Goal: Task Accomplishment & Management: Complete application form

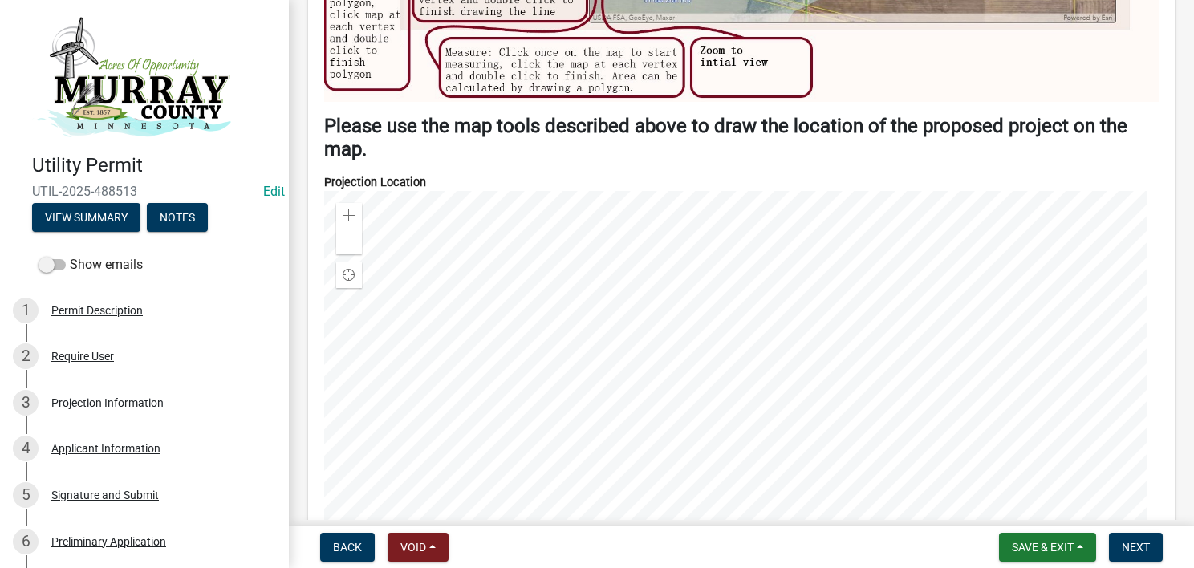
scroll to position [1845, 0]
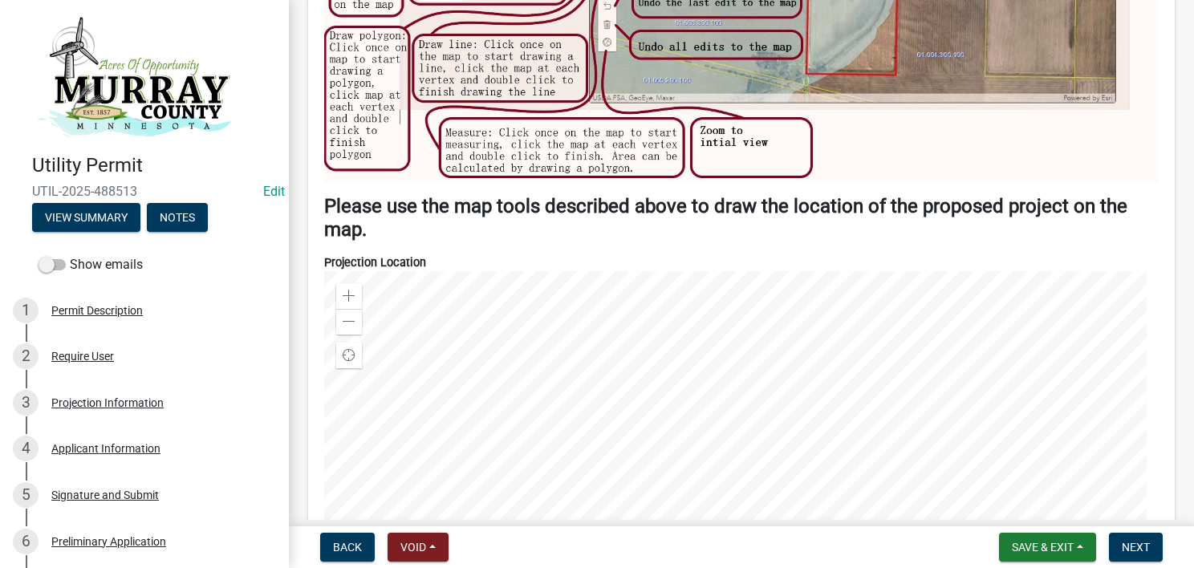
click at [661, 399] on div at bounding box center [741, 471] width 834 height 401
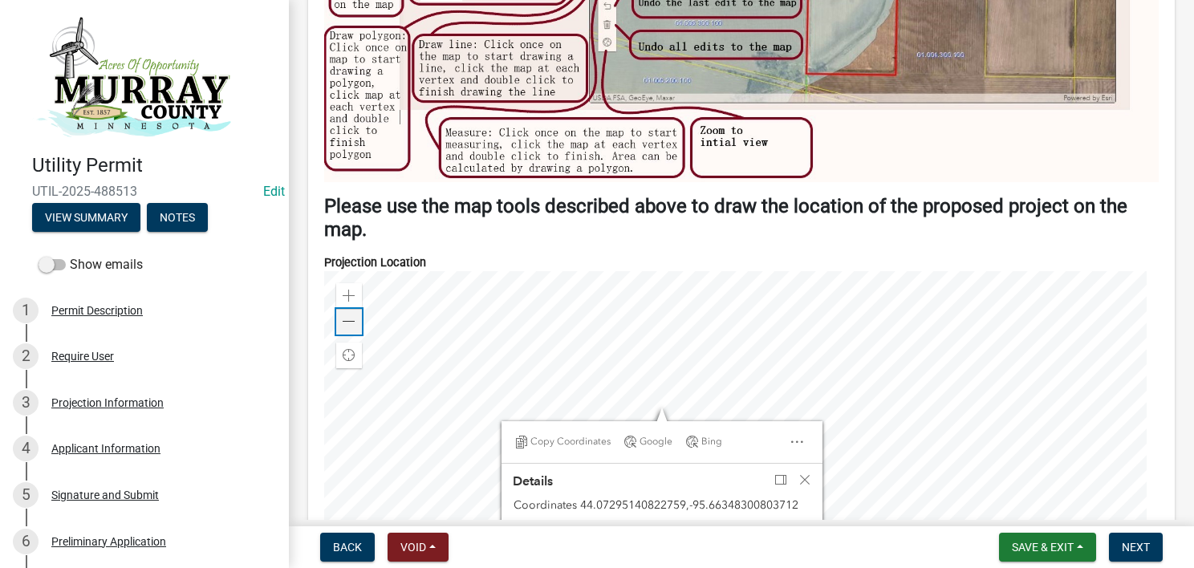
click at [355, 309] on div "Zoom out" at bounding box center [349, 322] width 26 height 26
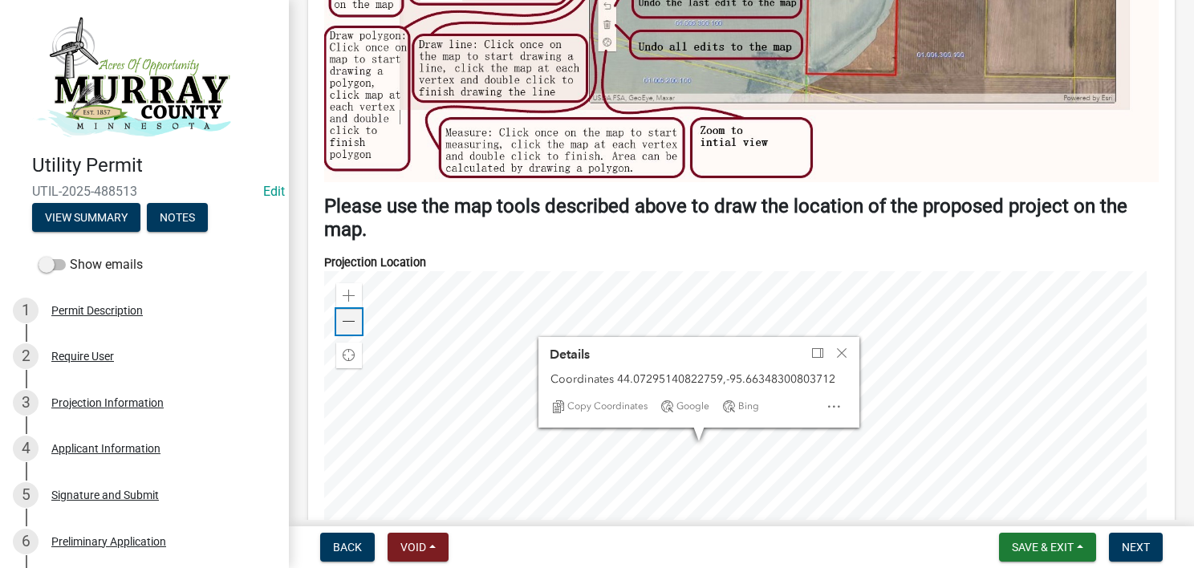
click at [355, 309] on div "Zoom out" at bounding box center [349, 322] width 26 height 26
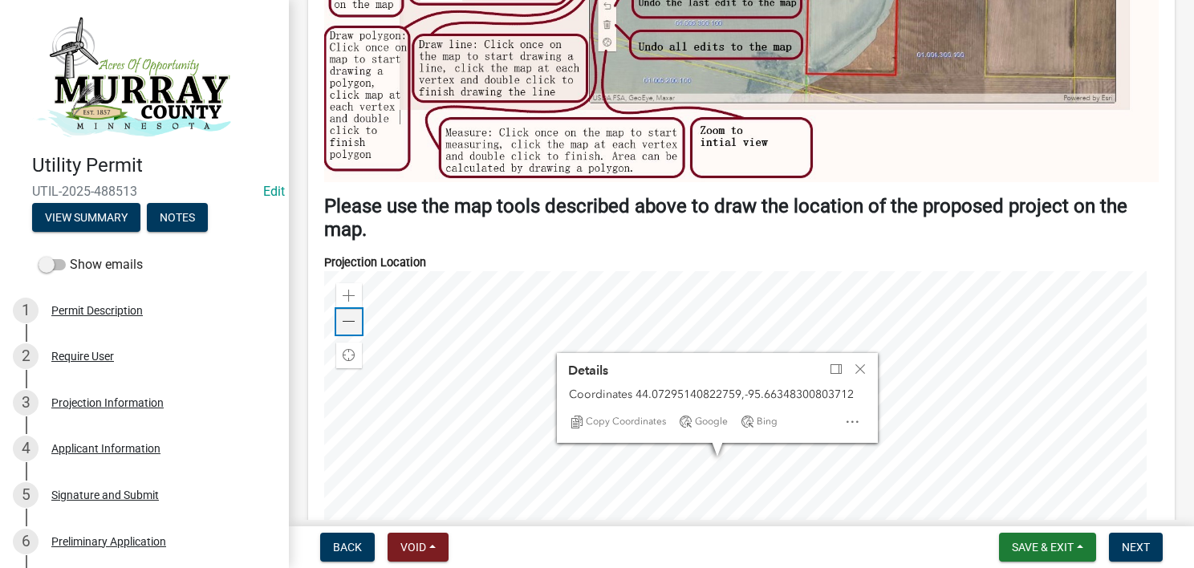
click at [352, 315] on span at bounding box center [349, 321] width 13 height 13
click at [350, 315] on span at bounding box center [349, 321] width 13 height 13
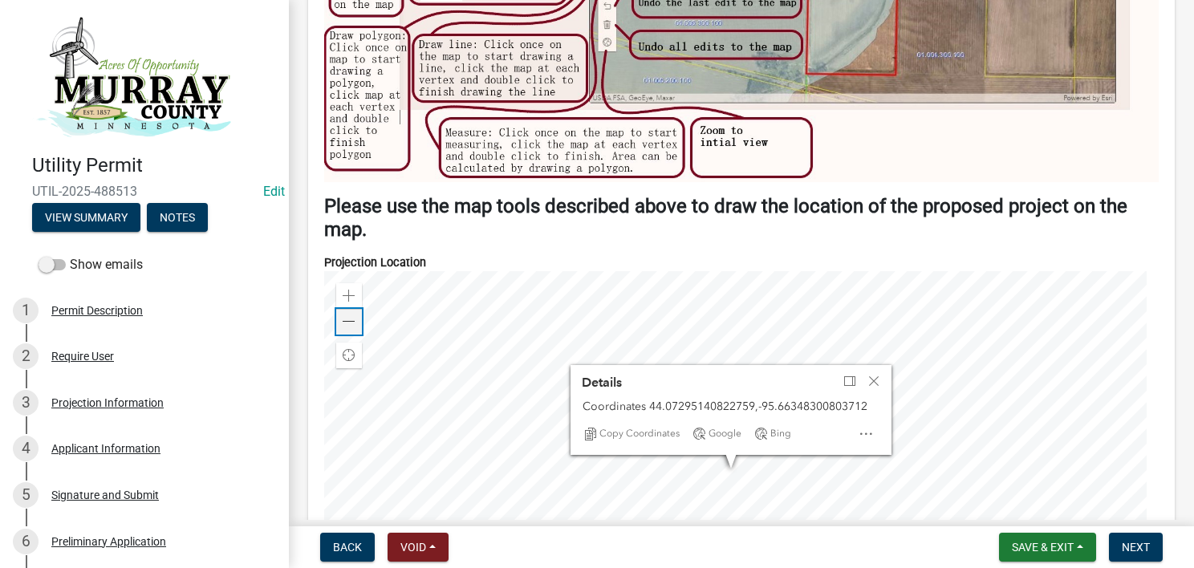
click at [350, 316] on span at bounding box center [349, 321] width 13 height 13
click at [945, 343] on div at bounding box center [741, 471] width 834 height 401
click at [878, 371] on div "Close" at bounding box center [876, 382] width 24 height 22
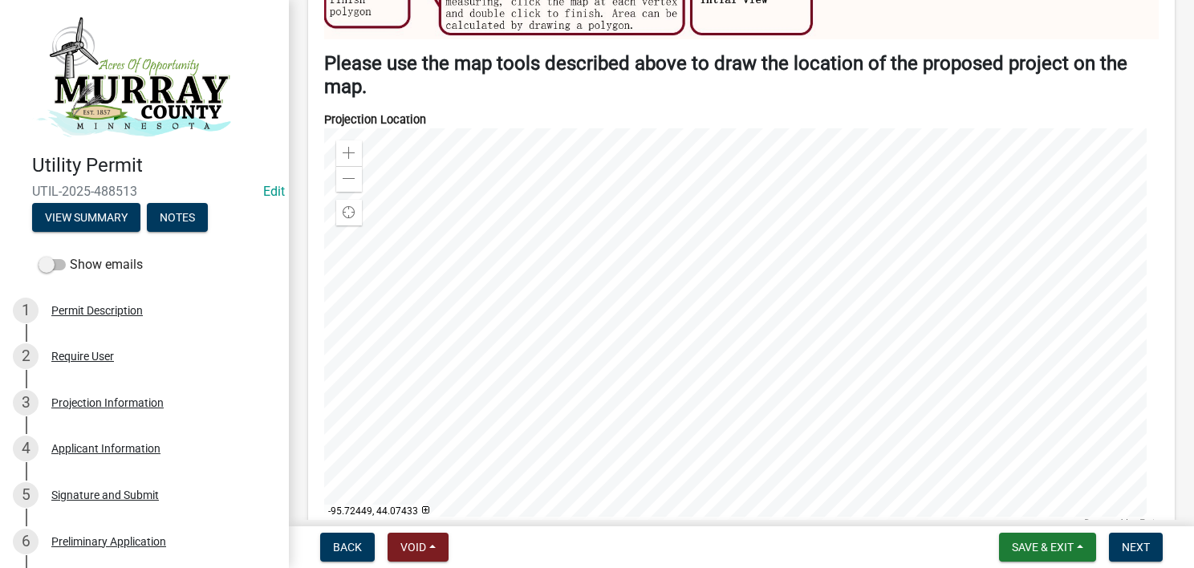
click at [522, 312] on div at bounding box center [741, 328] width 834 height 401
click at [350, 172] on span at bounding box center [349, 178] width 13 height 13
click at [347, 147] on span at bounding box center [349, 153] width 13 height 13
click at [349, 172] on span at bounding box center [349, 178] width 13 height 13
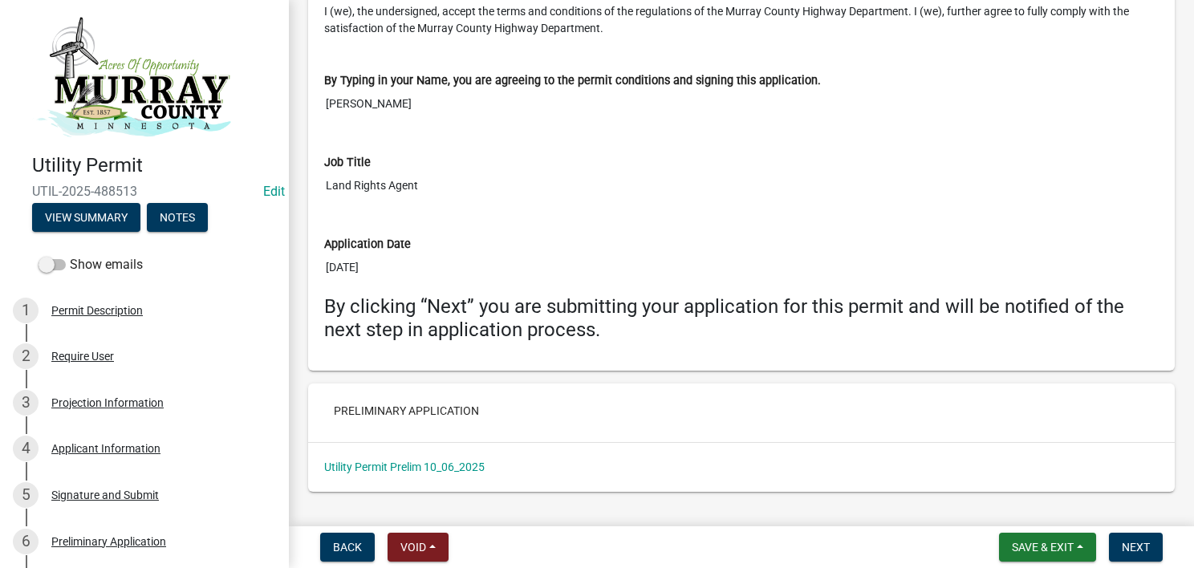
scroll to position [3693, 0]
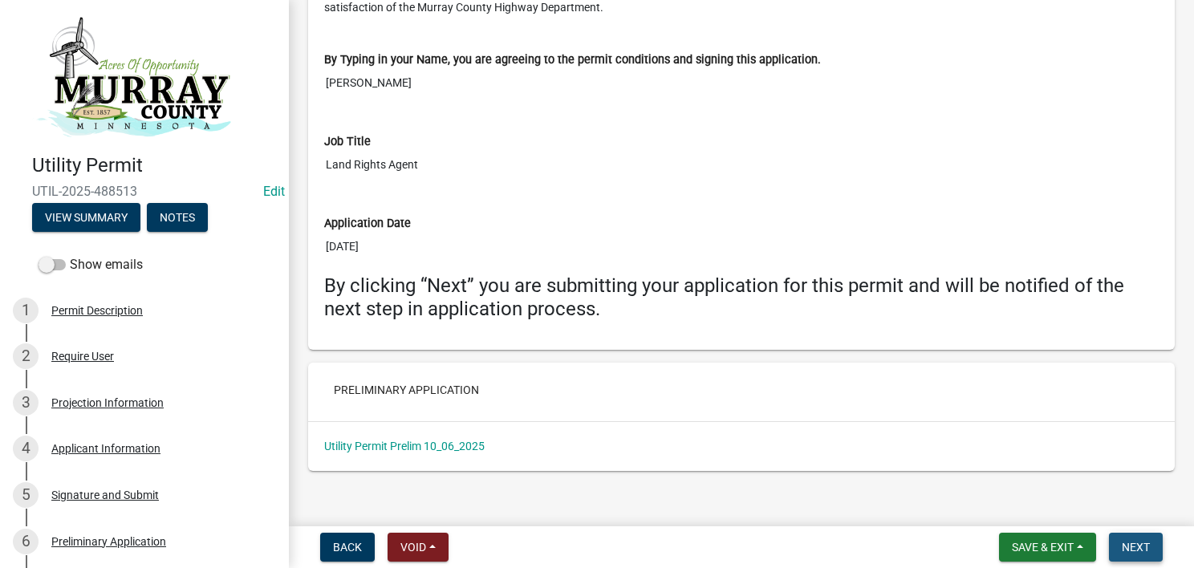
click at [1134, 549] on span "Next" at bounding box center [1135, 547] width 28 height 13
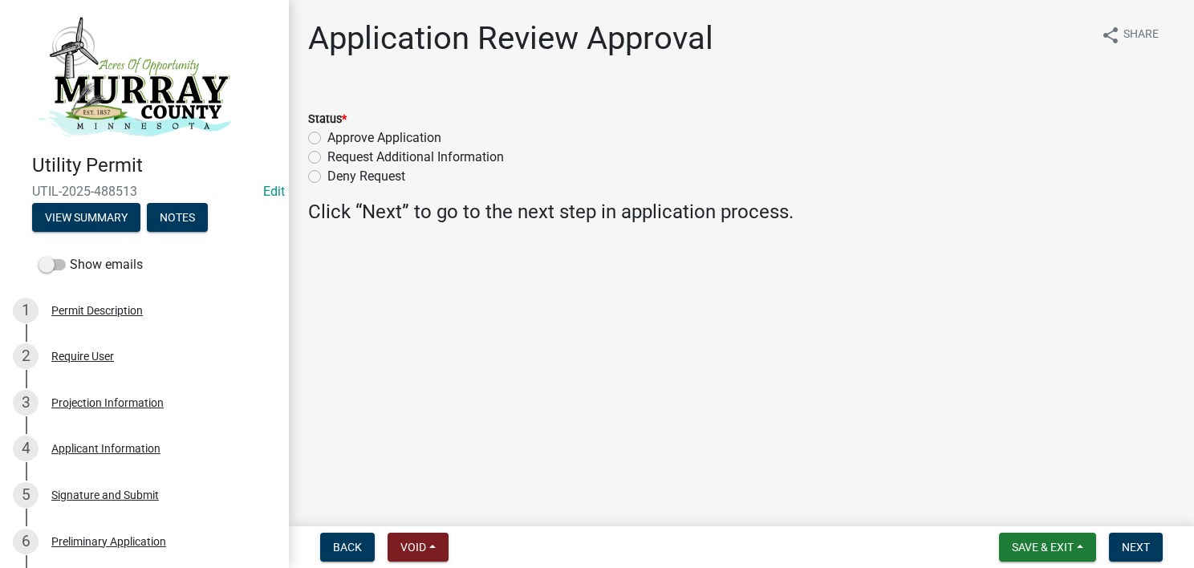
click at [385, 144] on label "Approve Application" at bounding box center [384, 137] width 114 height 19
click at [338, 139] on input "Approve Application" at bounding box center [332, 133] width 10 height 10
radio input "true"
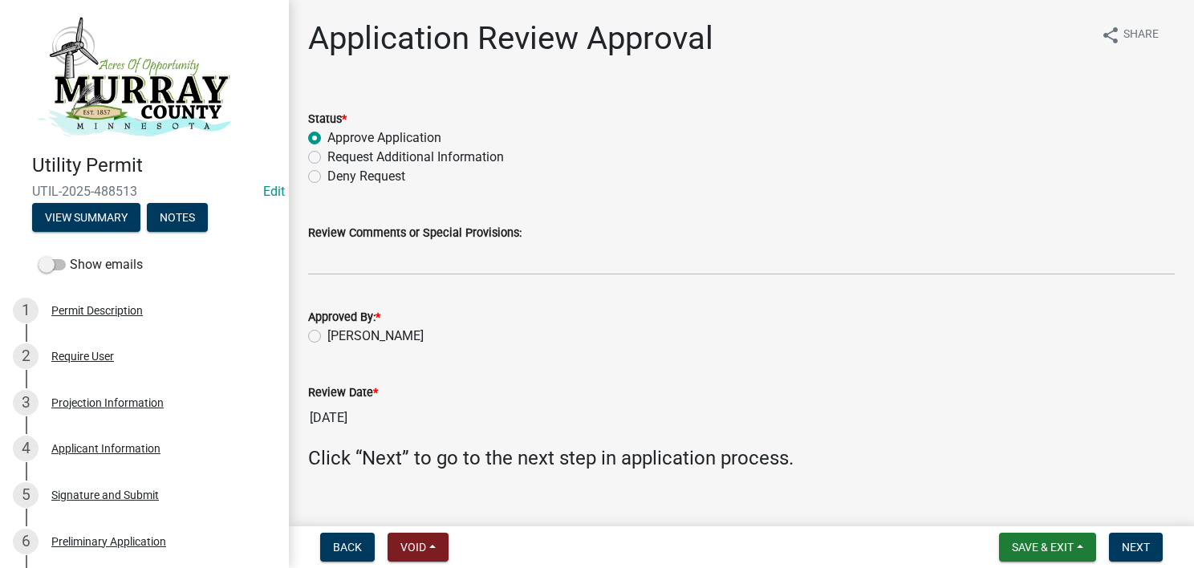
click at [381, 339] on label "[PERSON_NAME]" at bounding box center [375, 335] width 96 height 19
click at [338, 337] on input "[PERSON_NAME]" at bounding box center [332, 331] width 10 height 10
radio input "true"
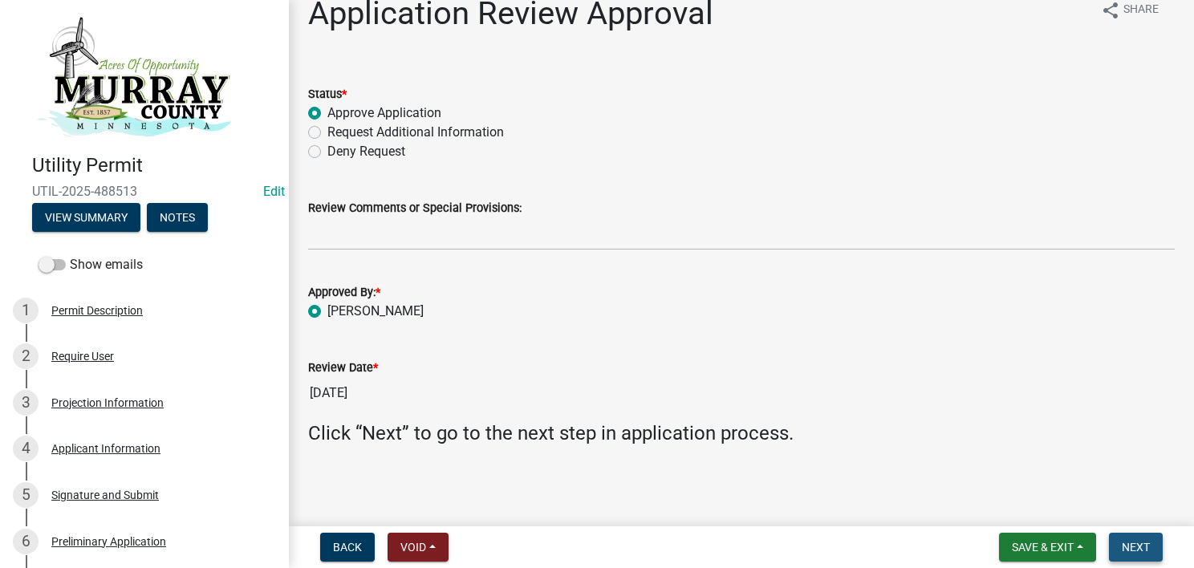
click at [1144, 545] on span "Next" at bounding box center [1135, 547] width 28 height 13
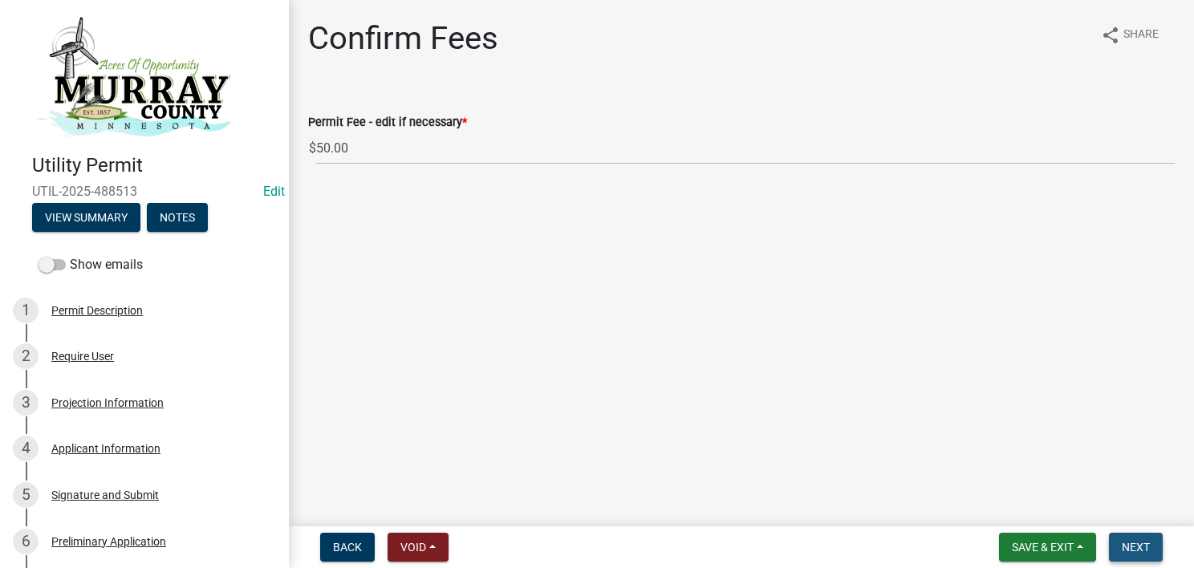
click at [1122, 545] on span "Next" at bounding box center [1135, 547] width 28 height 13
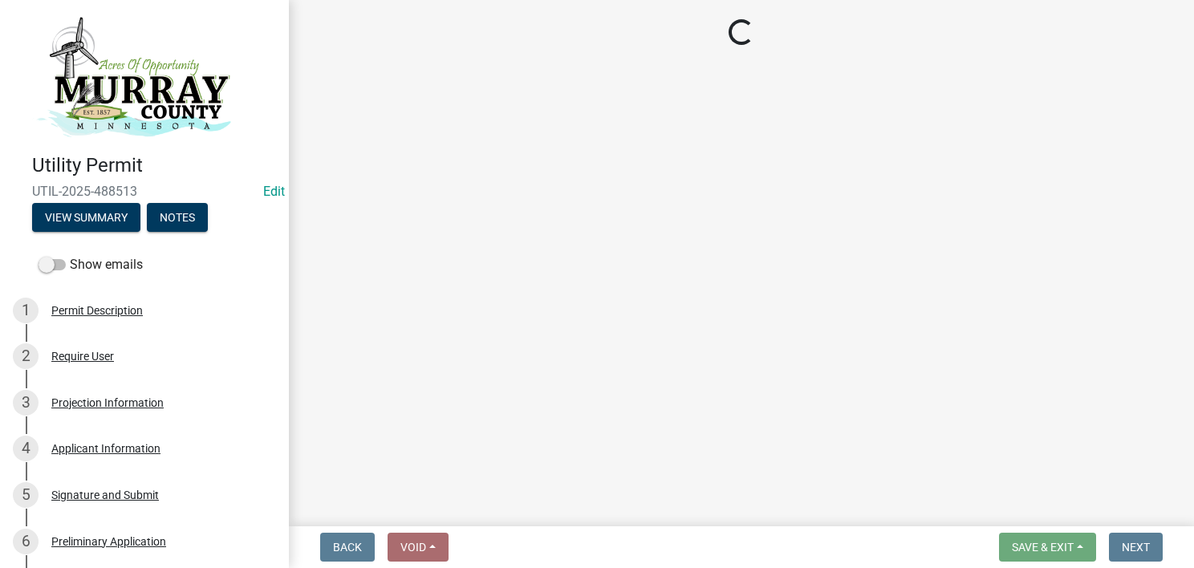
select select "3: 3"
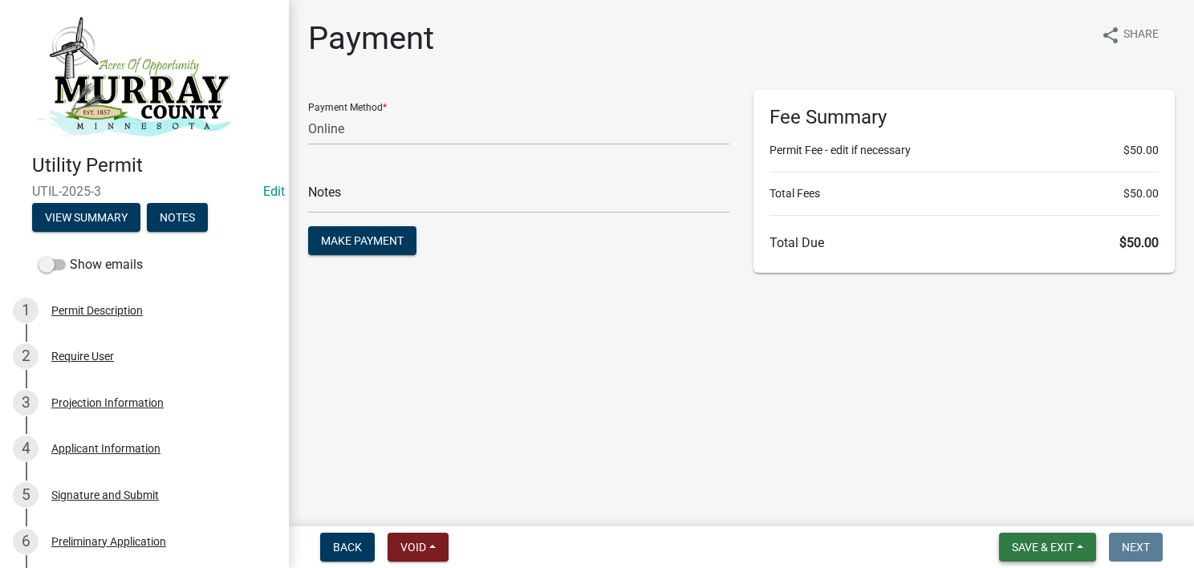
click at [1068, 558] on button "Save & Exit" at bounding box center [1047, 547] width 97 height 29
click at [1042, 517] on button "Save & Exit" at bounding box center [1031, 505] width 128 height 39
